Goal: Information Seeking & Learning: Stay updated

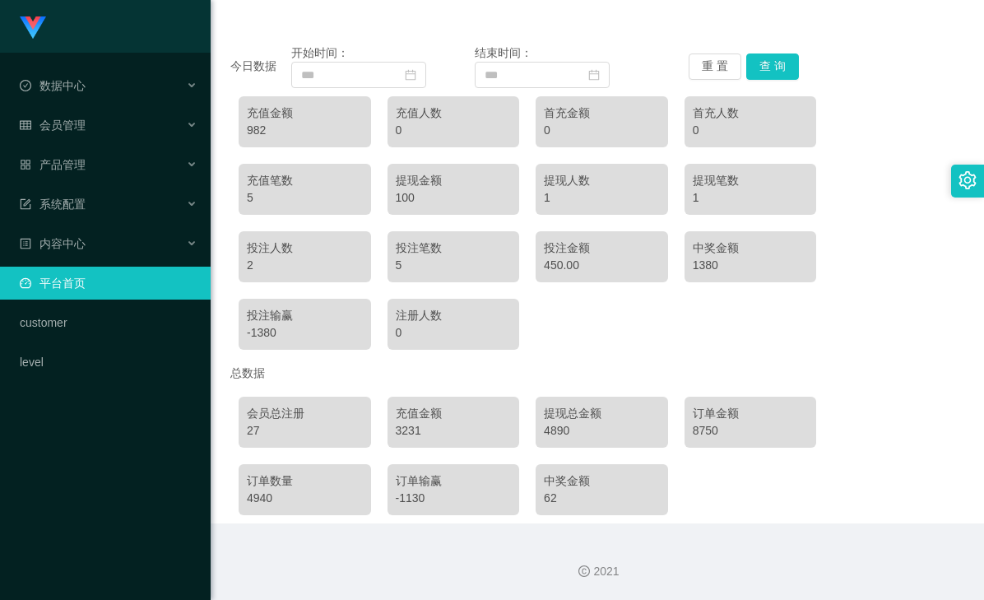
scroll to position [83, 0]
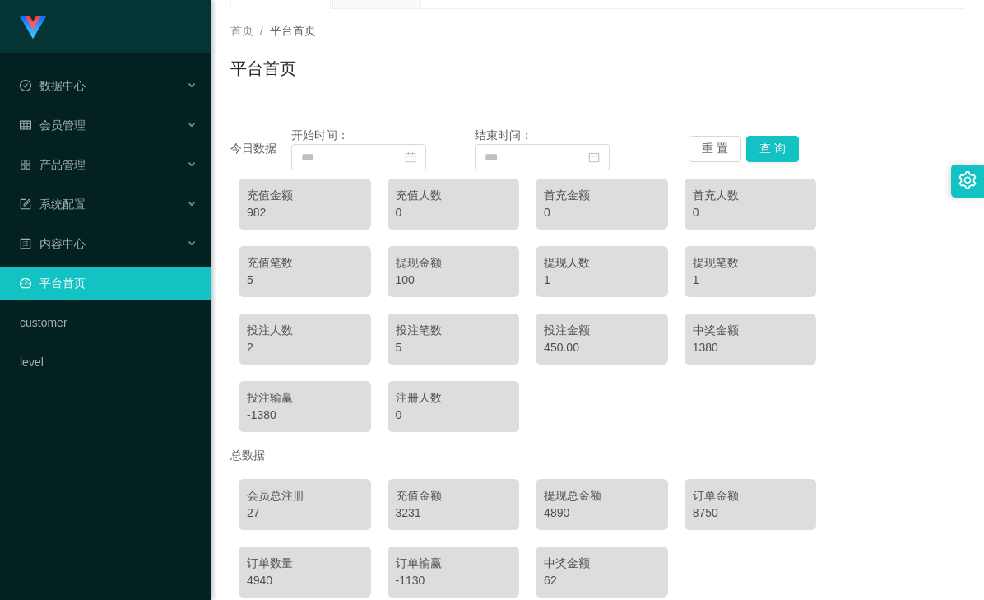
click at [709, 119] on div "今日数据 开始时间： 结束时间： 重 置 查 询 充值金额 982 充值人数 0 首充金额 0 首充人数 0 充值笔数 5 提现金额 100 提现人数 1 提…" at bounding box center [597, 356] width 734 height 498
